Goal: Information Seeking & Learning: Learn about a topic

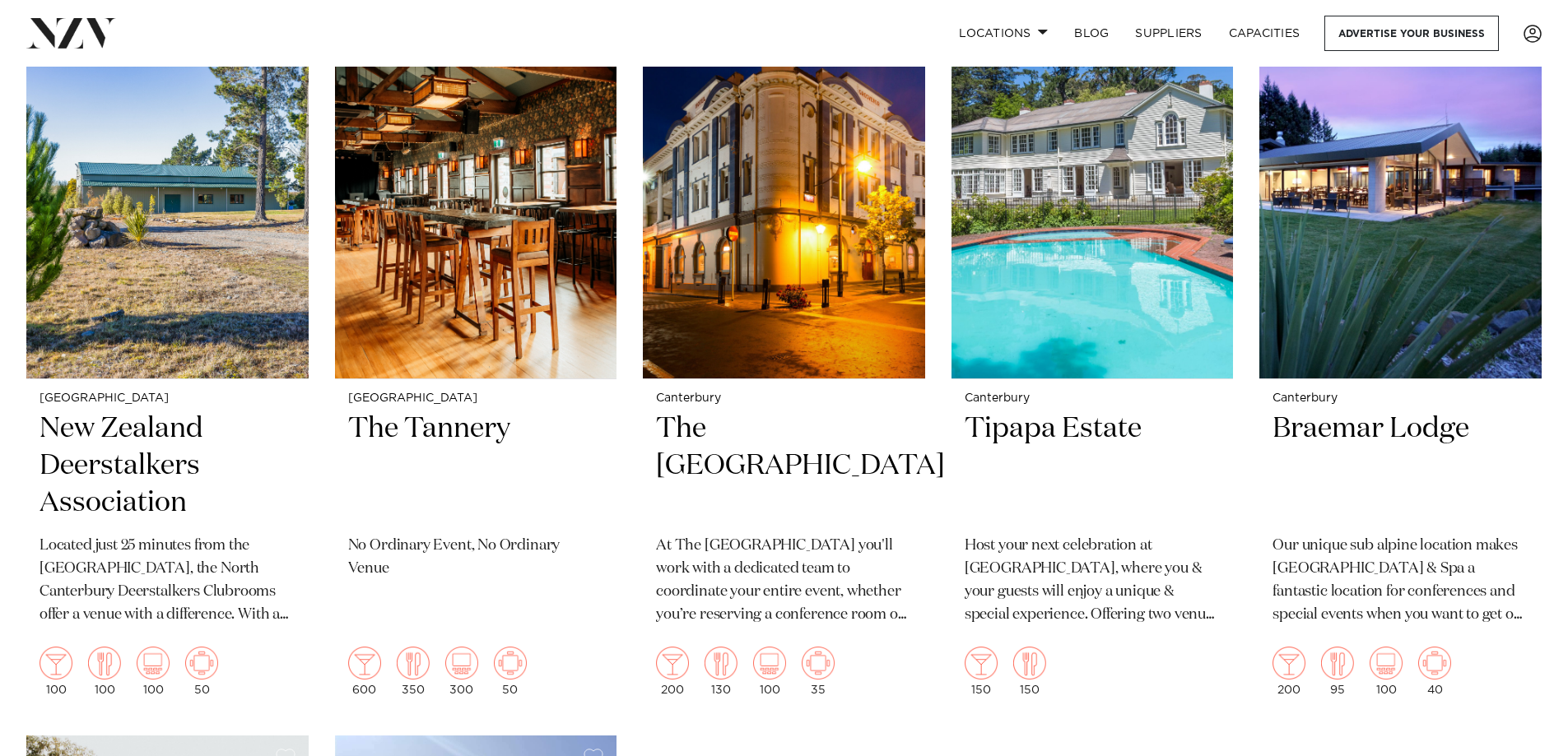
scroll to position [2304, 0]
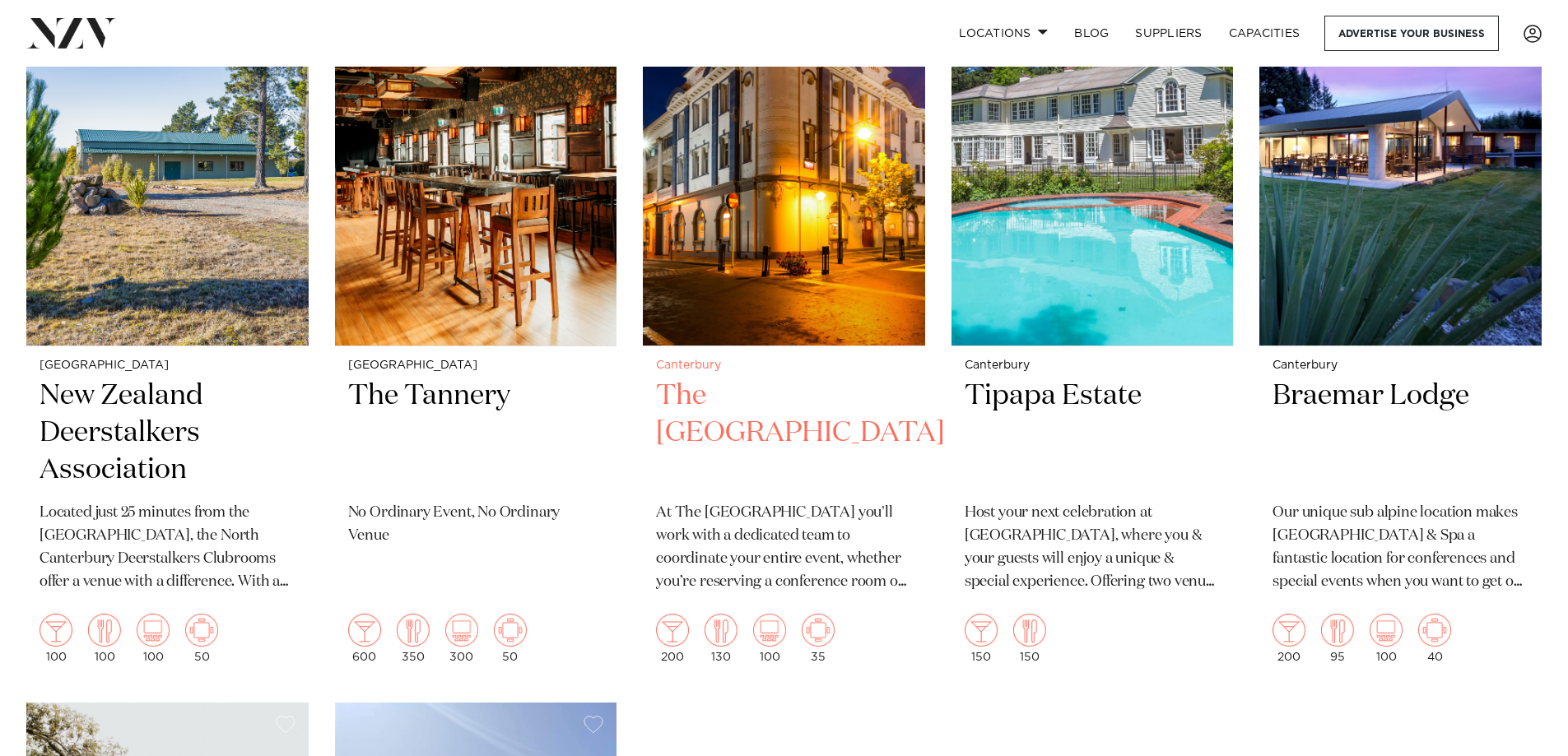
click at [836, 518] on p "At The Grosvenor Hotel you'll work with a dedicated team to coordinate your ent…" at bounding box center [784, 548] width 256 height 92
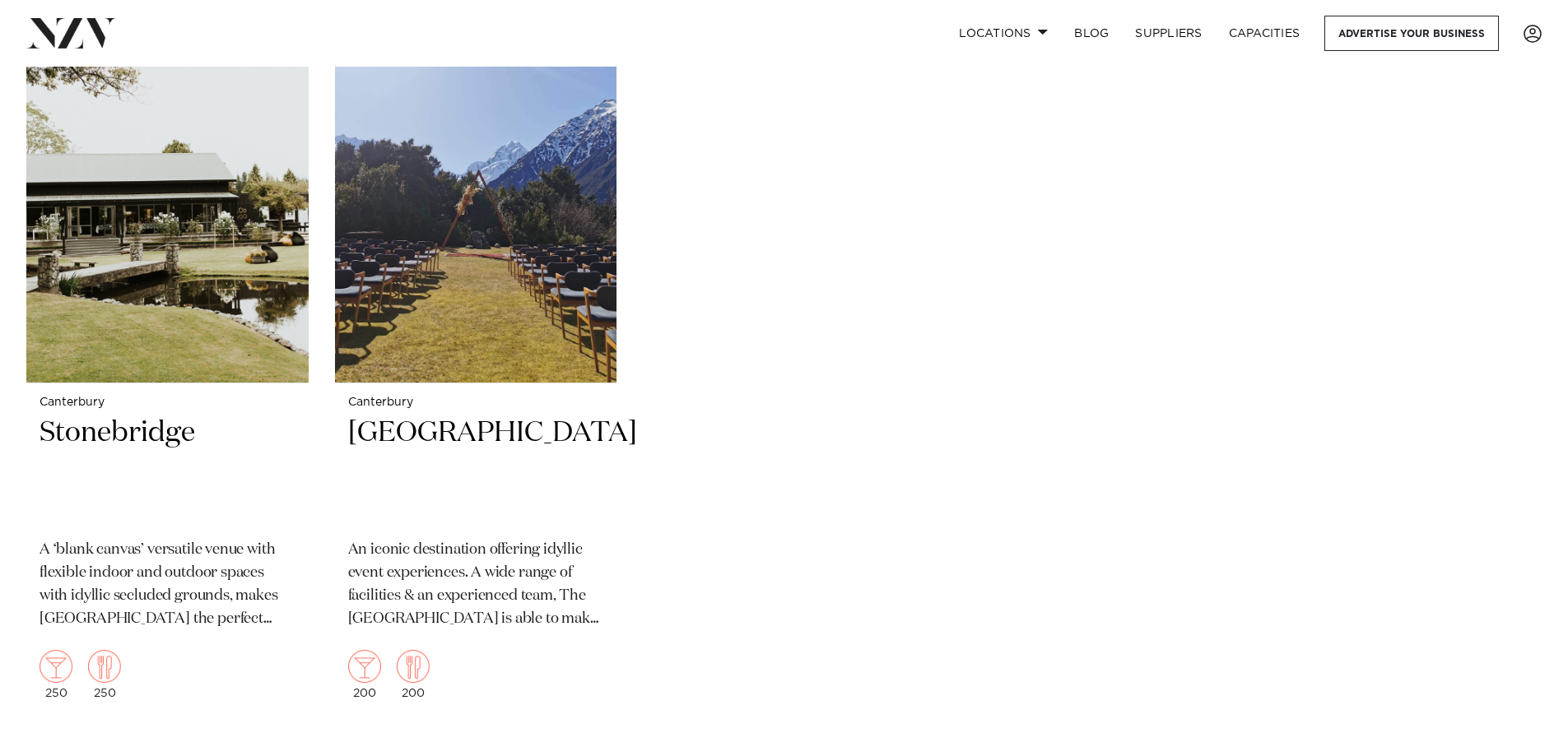
scroll to position [3017, 0]
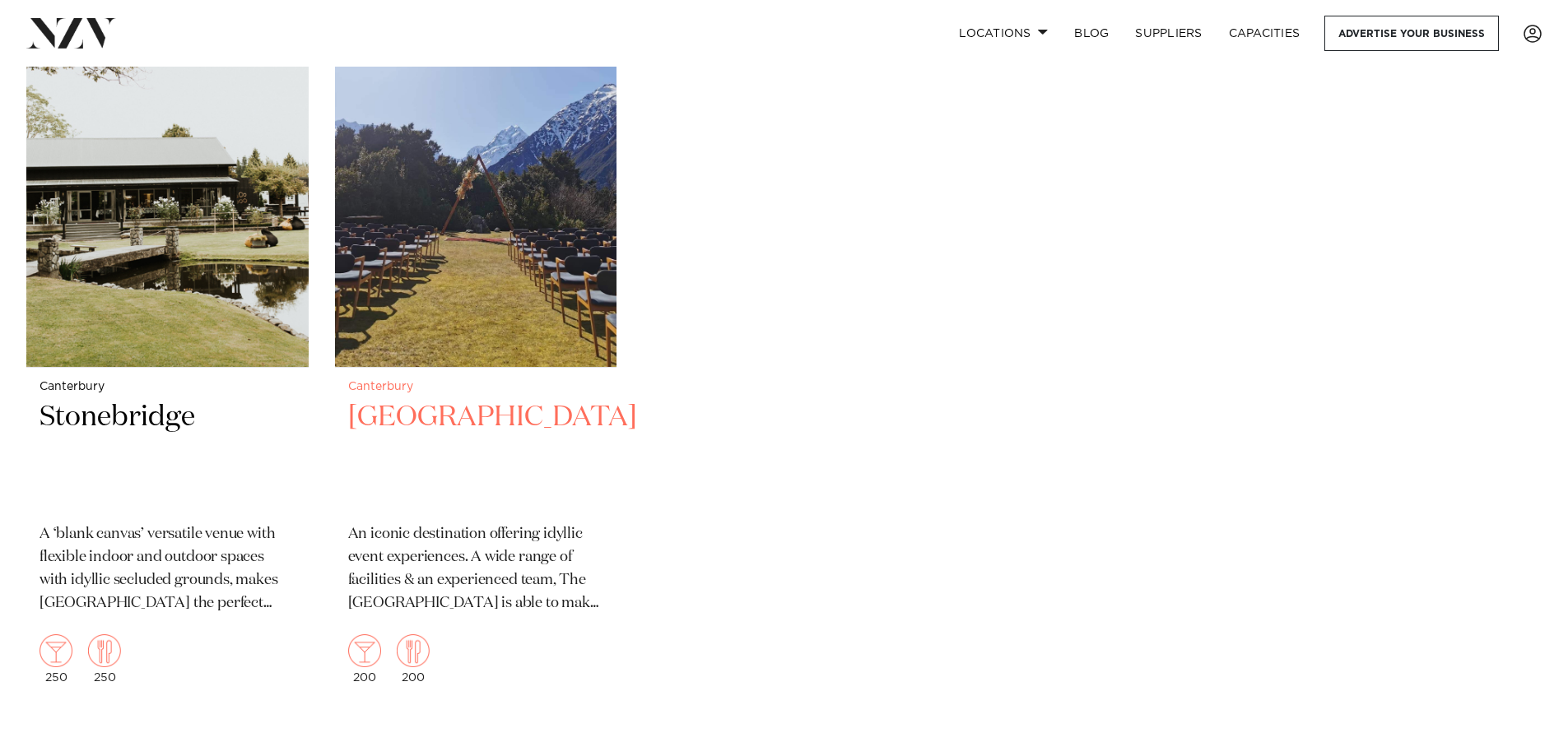
click at [524, 254] on img at bounding box center [476, 179] width 283 height 378
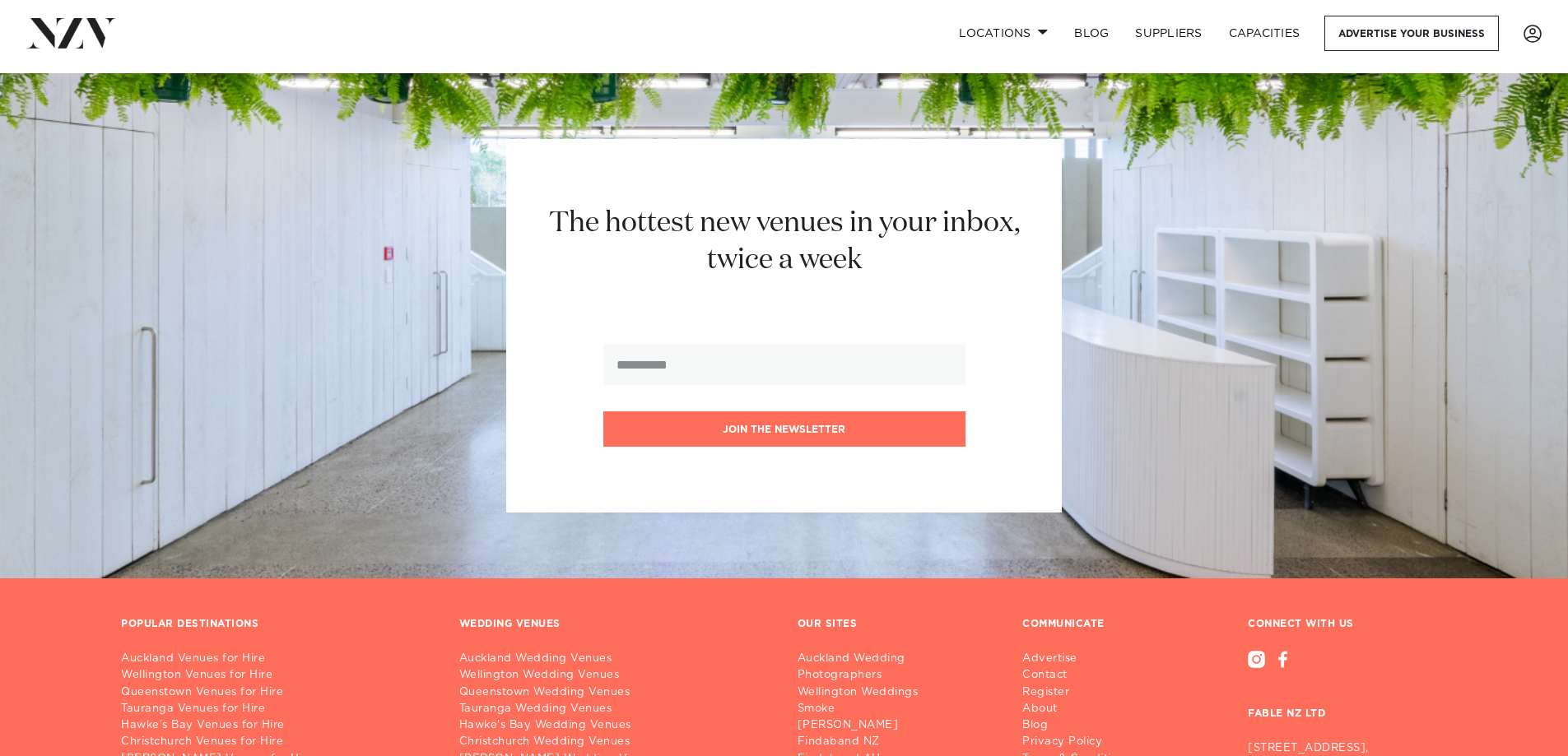
scroll to position [3955, 0]
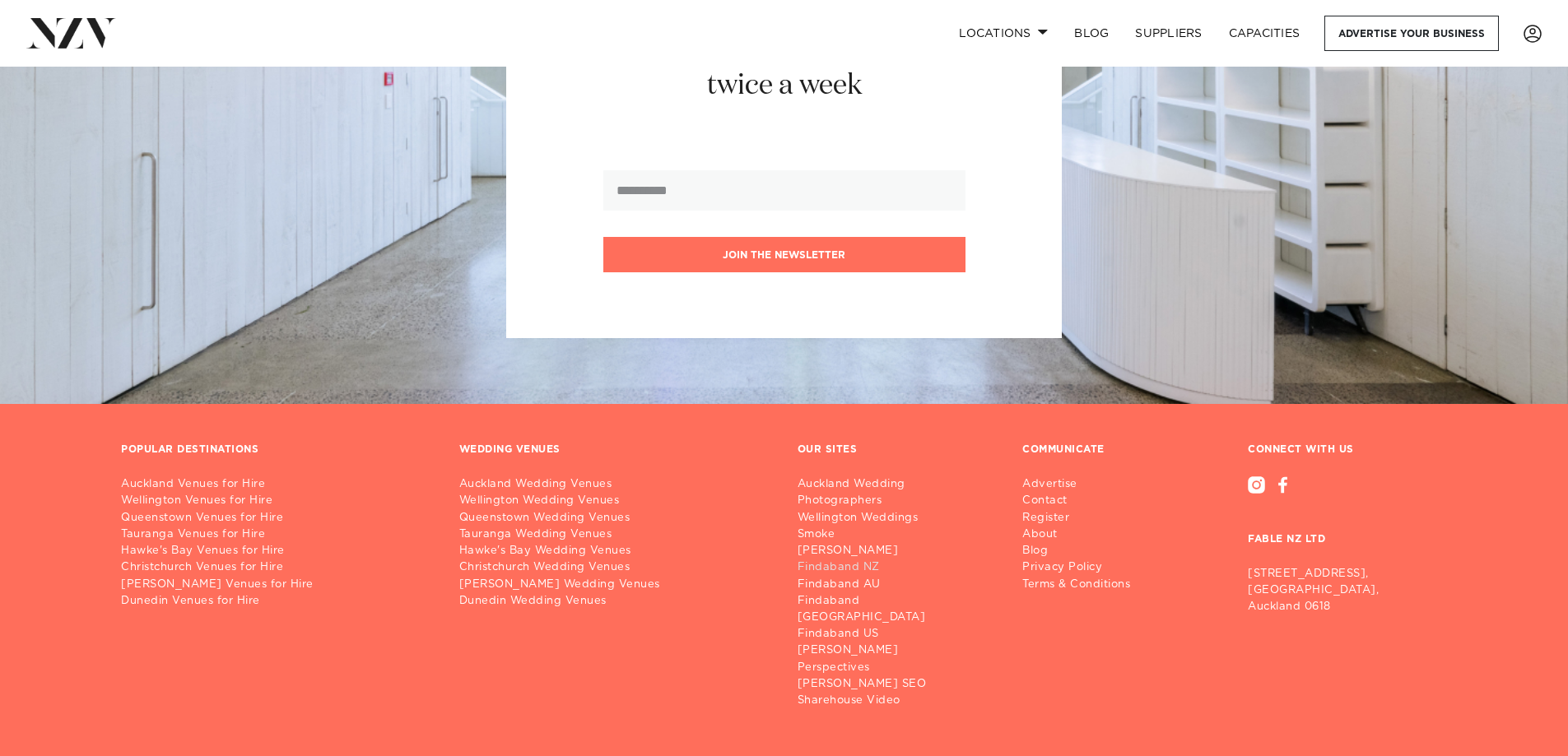
click at [852, 560] on link "Findaband NZ" at bounding box center [897, 568] width 199 height 17
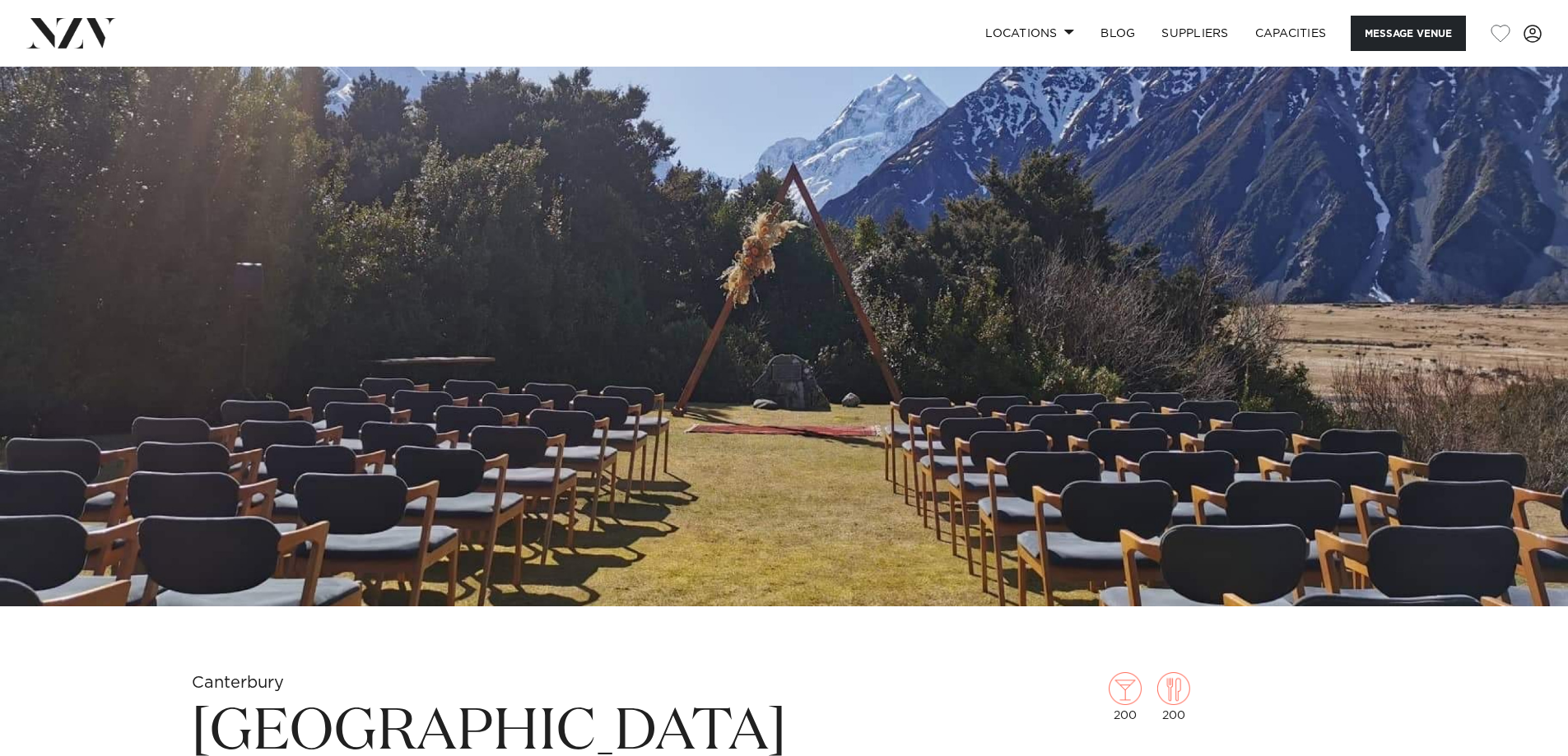
scroll to position [165, 0]
